Goal: Complete application form

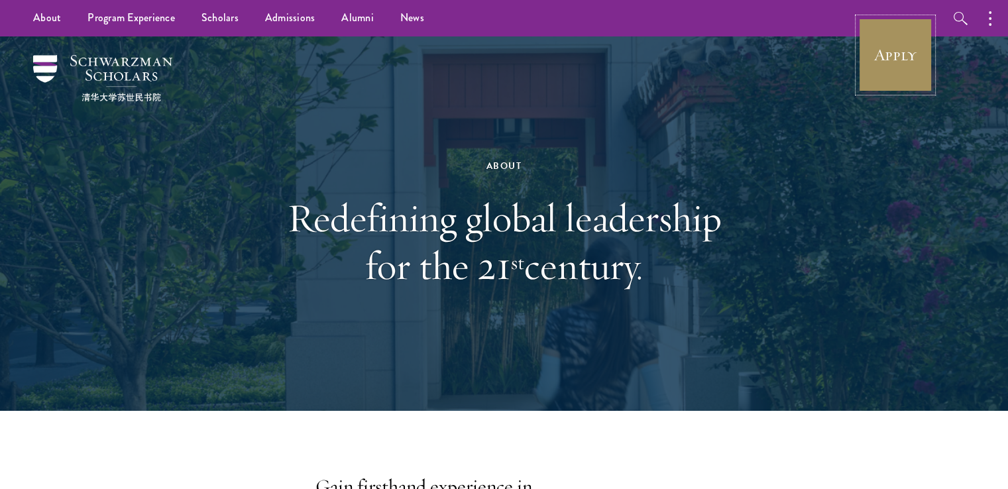
click at [908, 58] on link "Apply" at bounding box center [895, 55] width 74 height 74
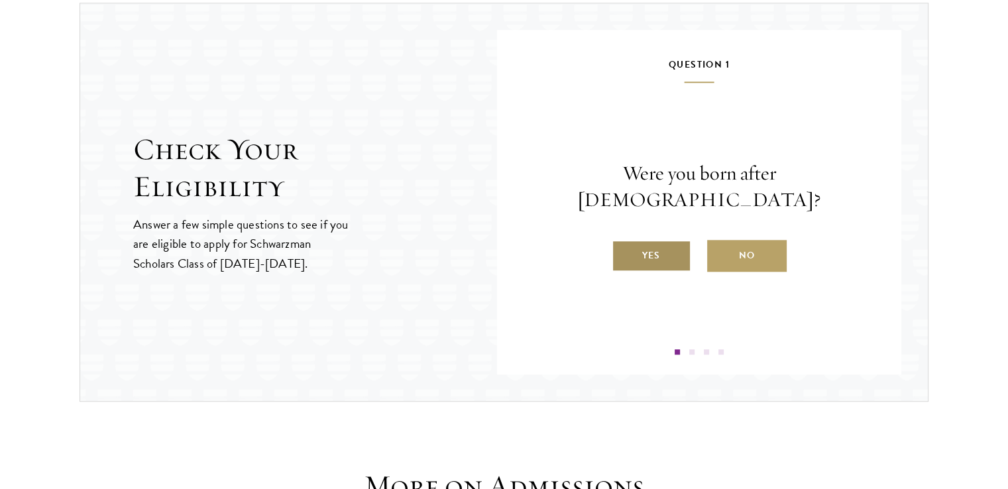
click at [678, 243] on label "Yes" at bounding box center [650, 256] width 79 height 32
click at [623, 243] on input "Yes" at bounding box center [617, 247] width 12 height 12
radio input "true"
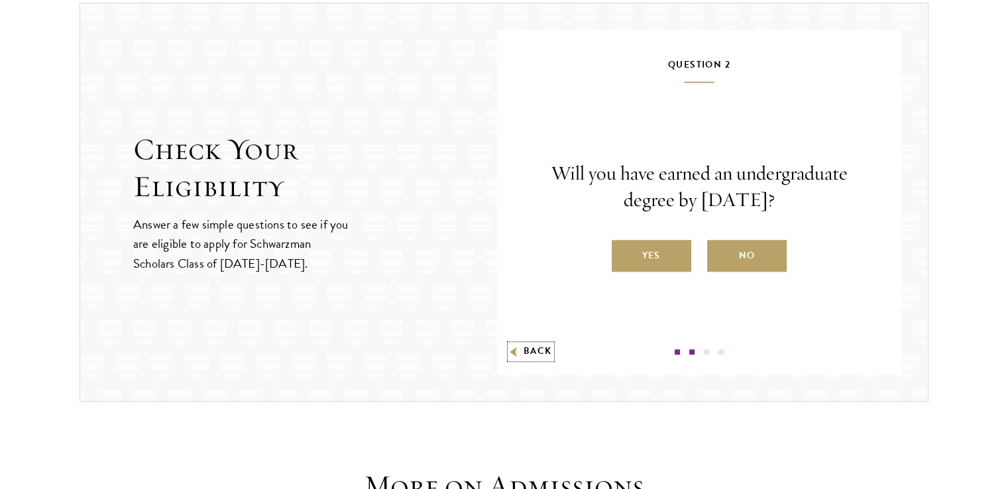
click at [535, 348] on button "Back" at bounding box center [531, 351] width 42 height 14
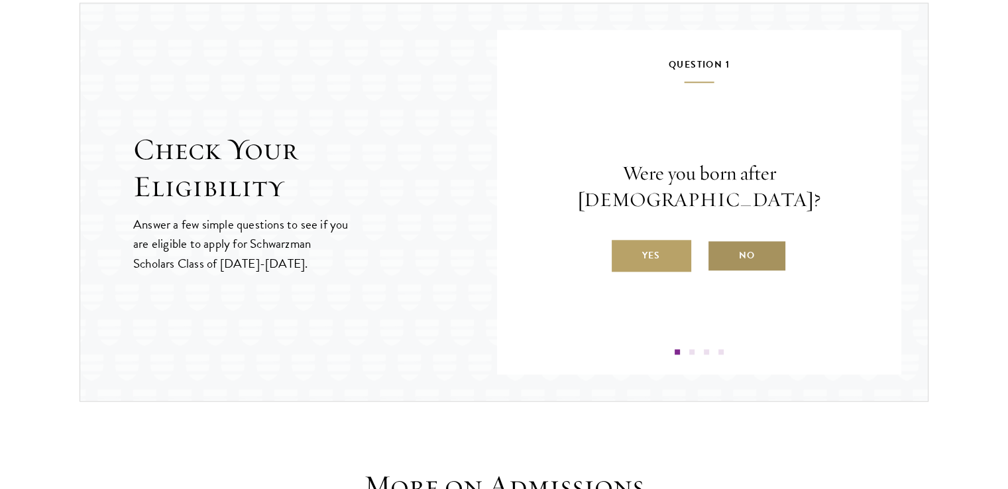
click at [766, 240] on label "No" at bounding box center [746, 256] width 79 height 32
click at [719, 241] on input "No" at bounding box center [713, 247] width 12 height 12
